Goal: Check status: Check status

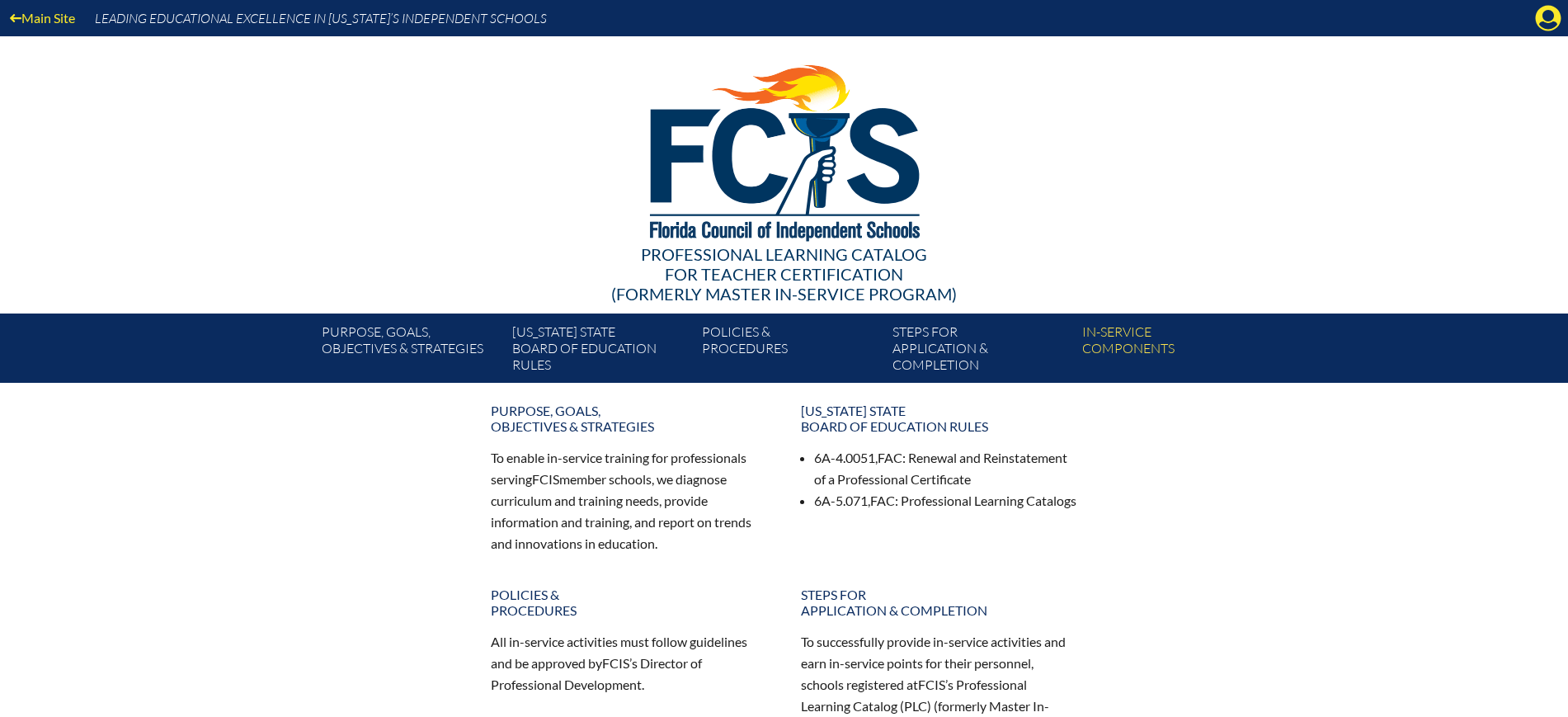
click at [1548, 12] on icon "Manage Account" at bounding box center [1548, 18] width 26 height 26
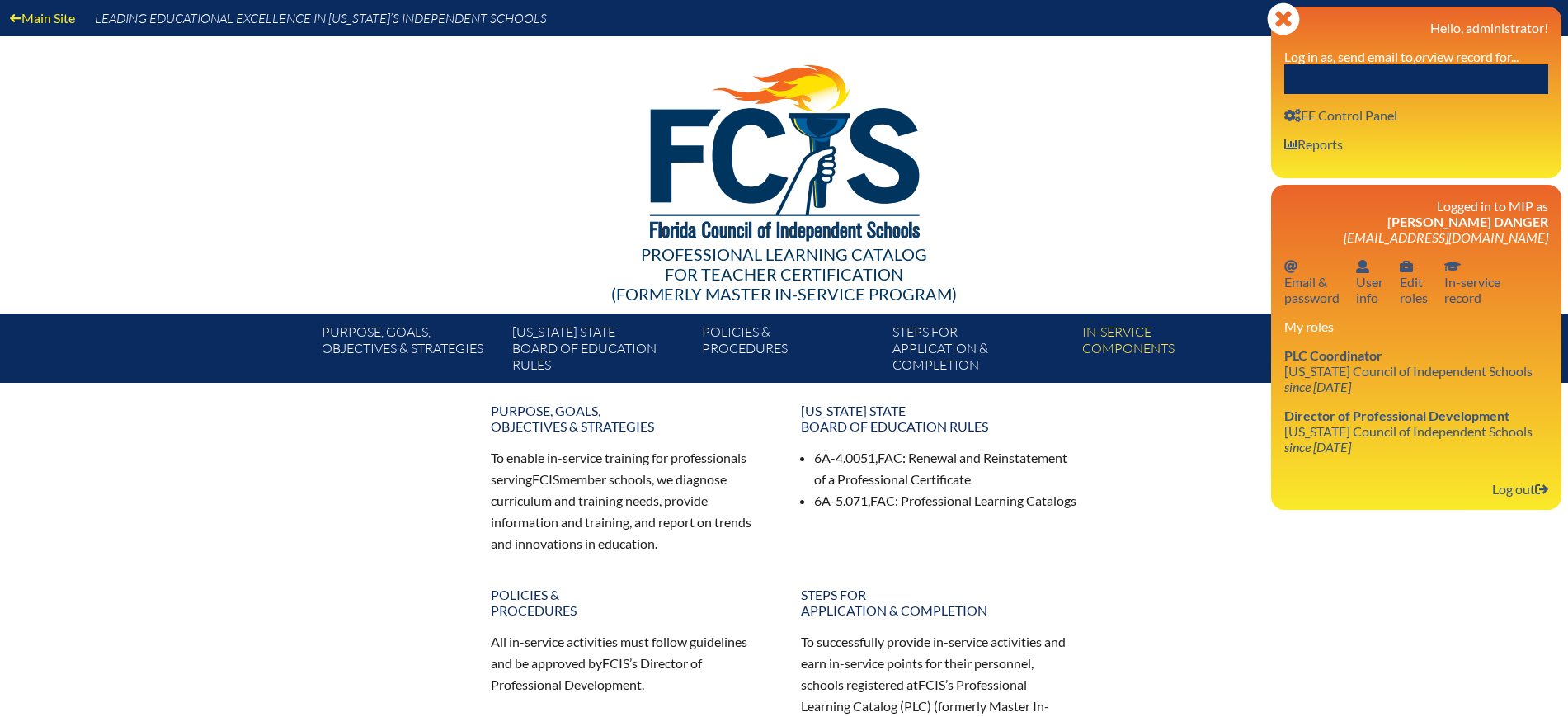
click at [1508, 89] on input "text" at bounding box center [1416, 79] width 264 height 30
paste input "[PERSON_NAME]"
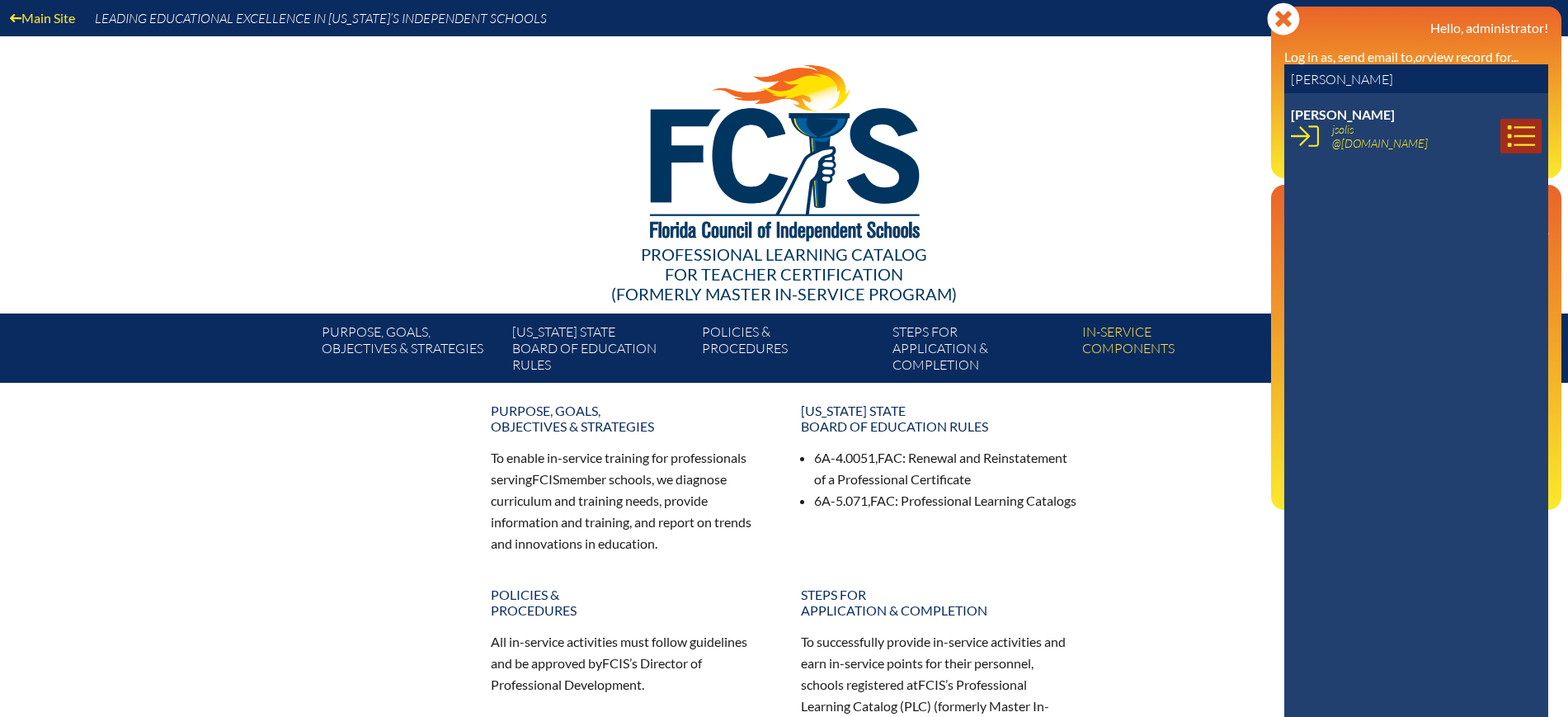
type input "[PERSON_NAME]"
click at [1507, 141] on icon at bounding box center [1521, 136] width 28 height 28
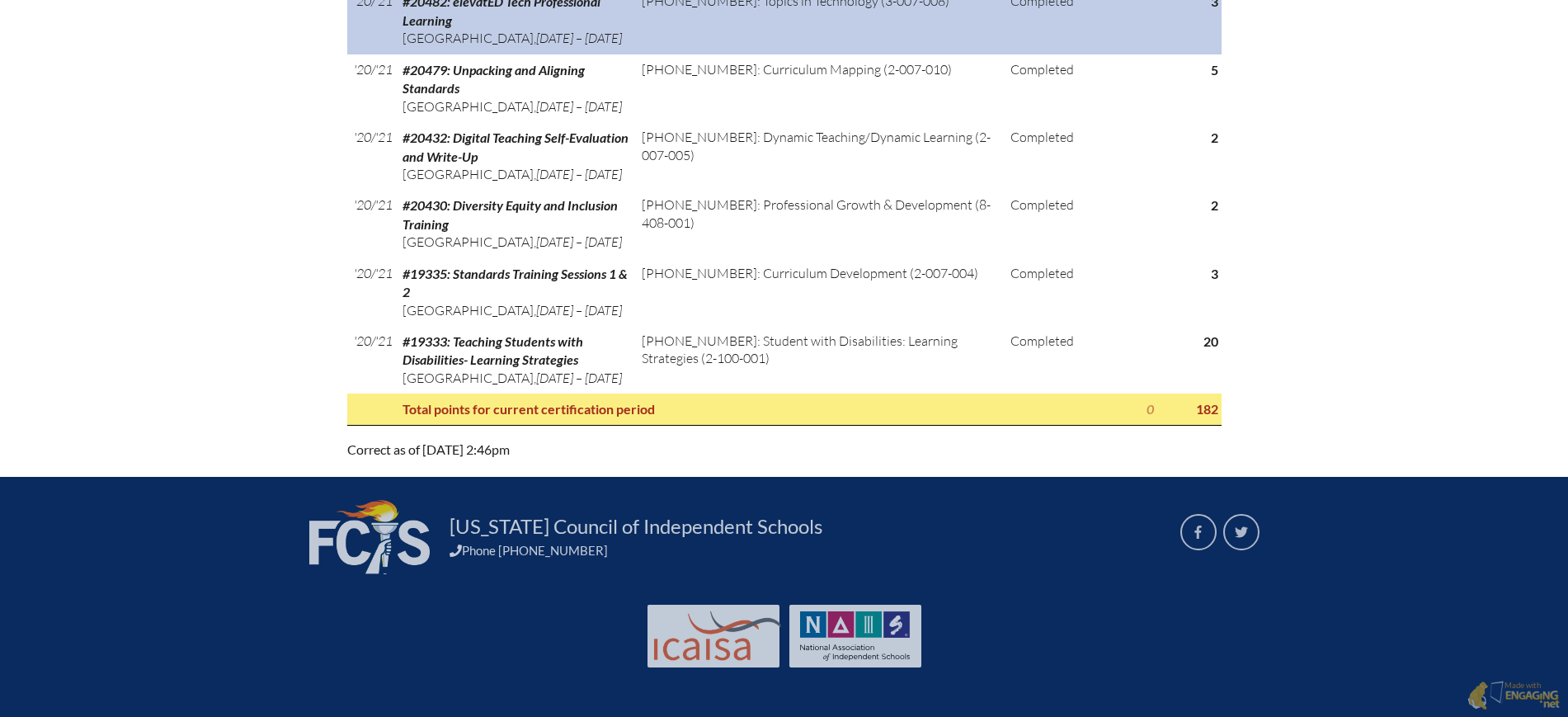
scroll to position [2577, 0]
